Goal: Communication & Community: Ask a question

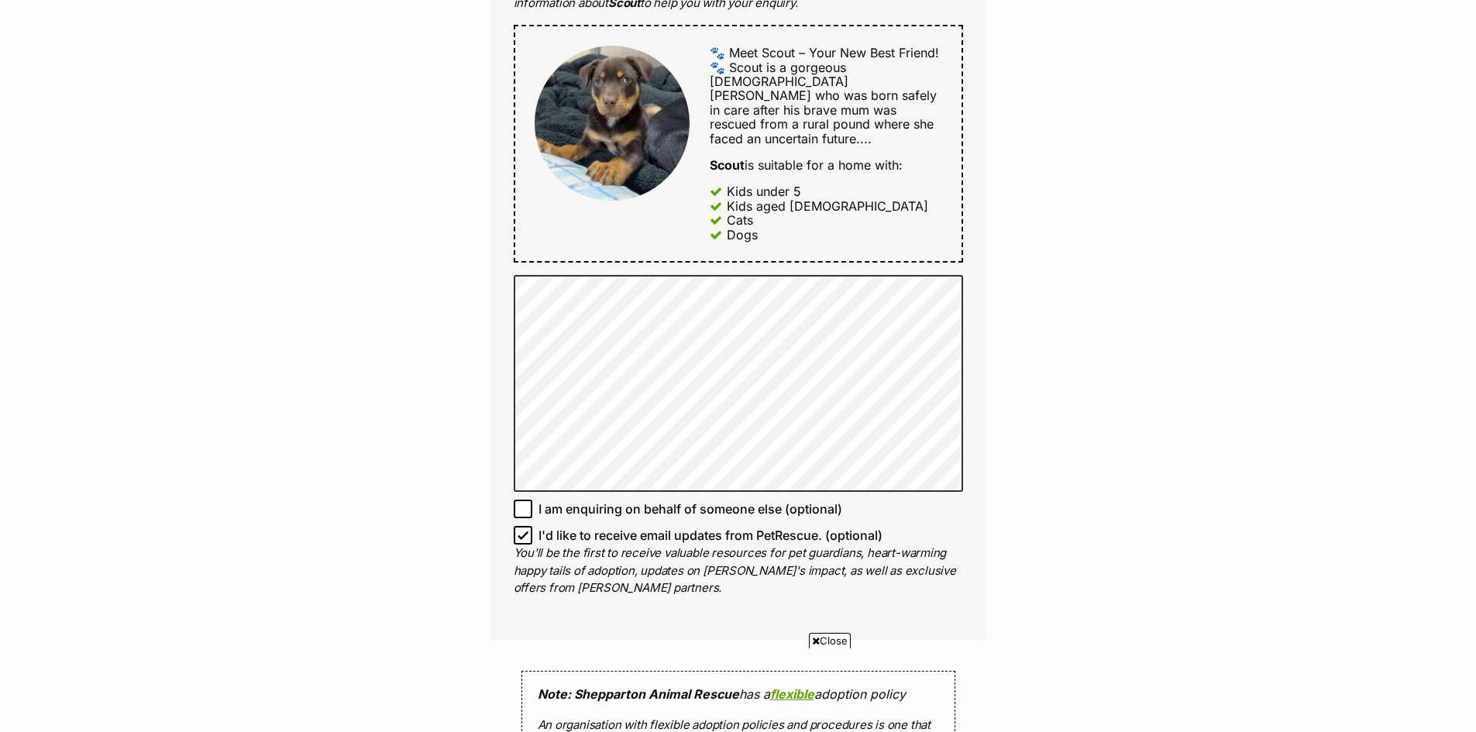
scroll to position [820, 0]
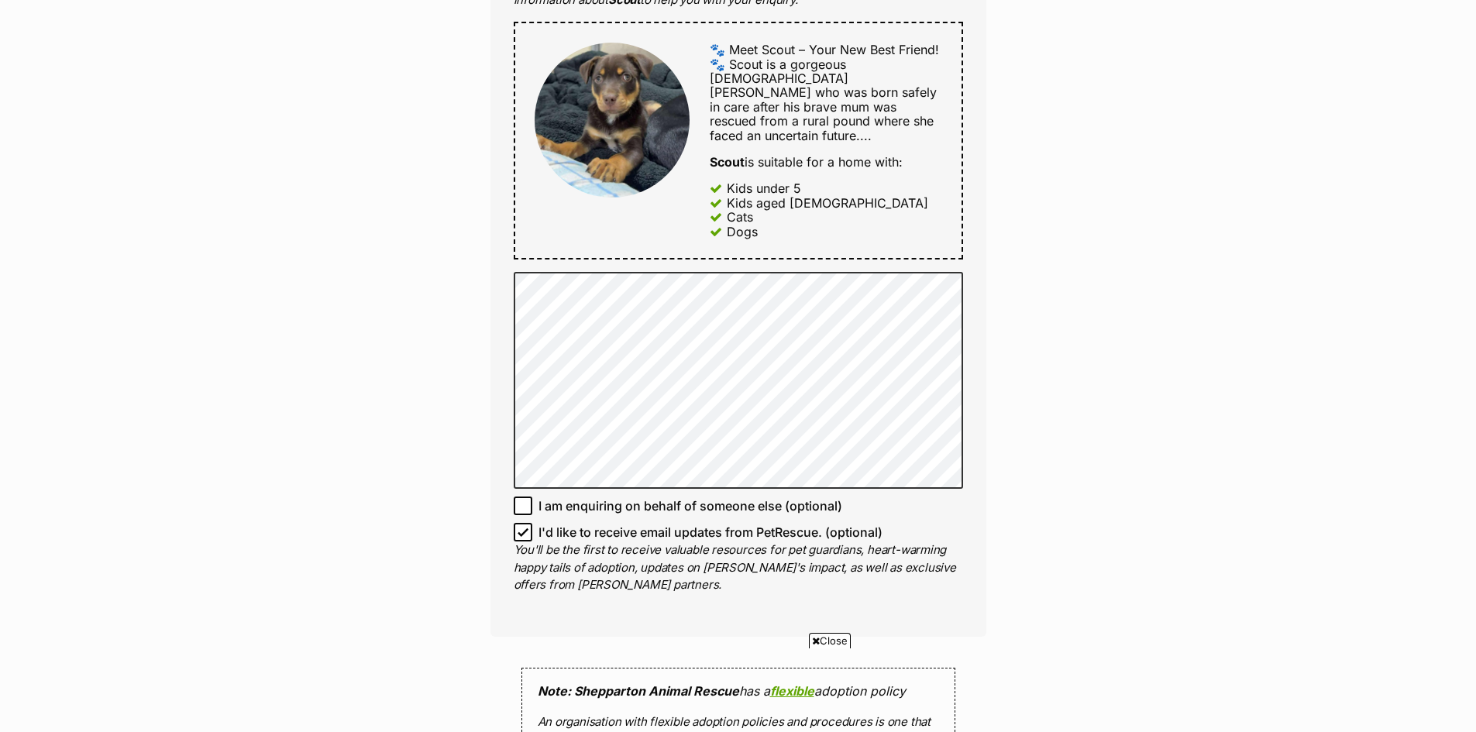
click at [525, 527] on icon at bounding box center [523, 532] width 11 height 11
click at [525, 523] on input "I'd like to receive email updates from PetRescue. (optional)" at bounding box center [523, 532] width 19 height 19
checkbox input "false"
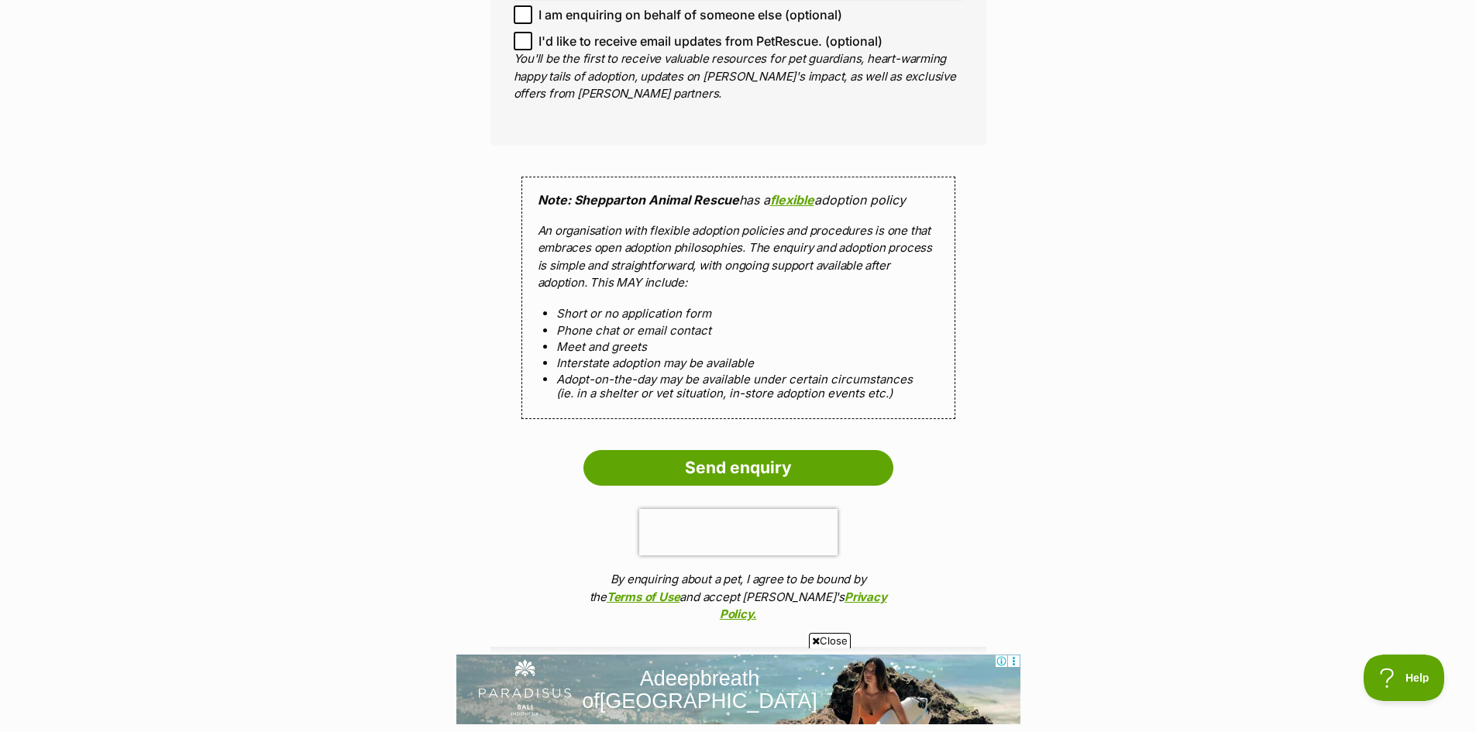
scroll to position [1343, 0]
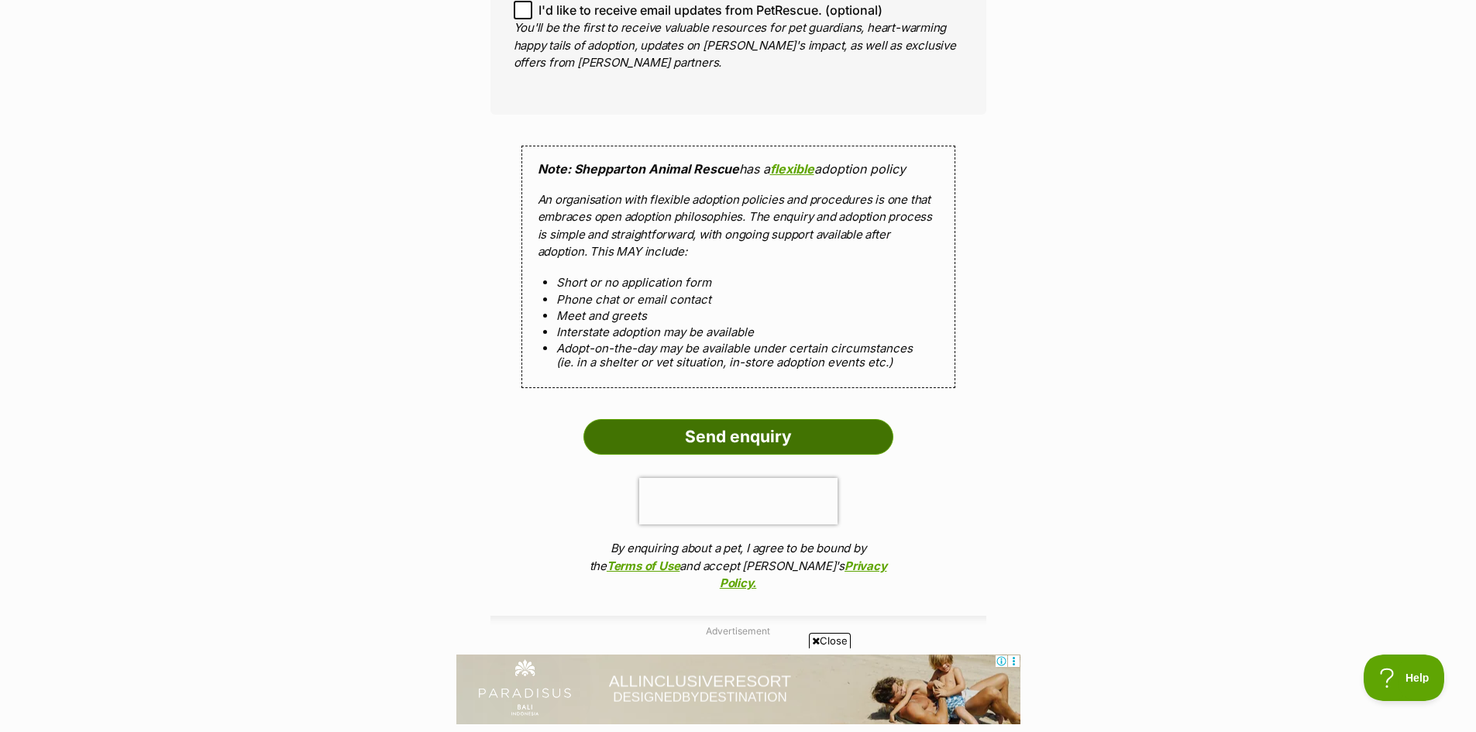
click at [788, 419] on input "Send enquiry" at bounding box center [738, 437] width 310 height 36
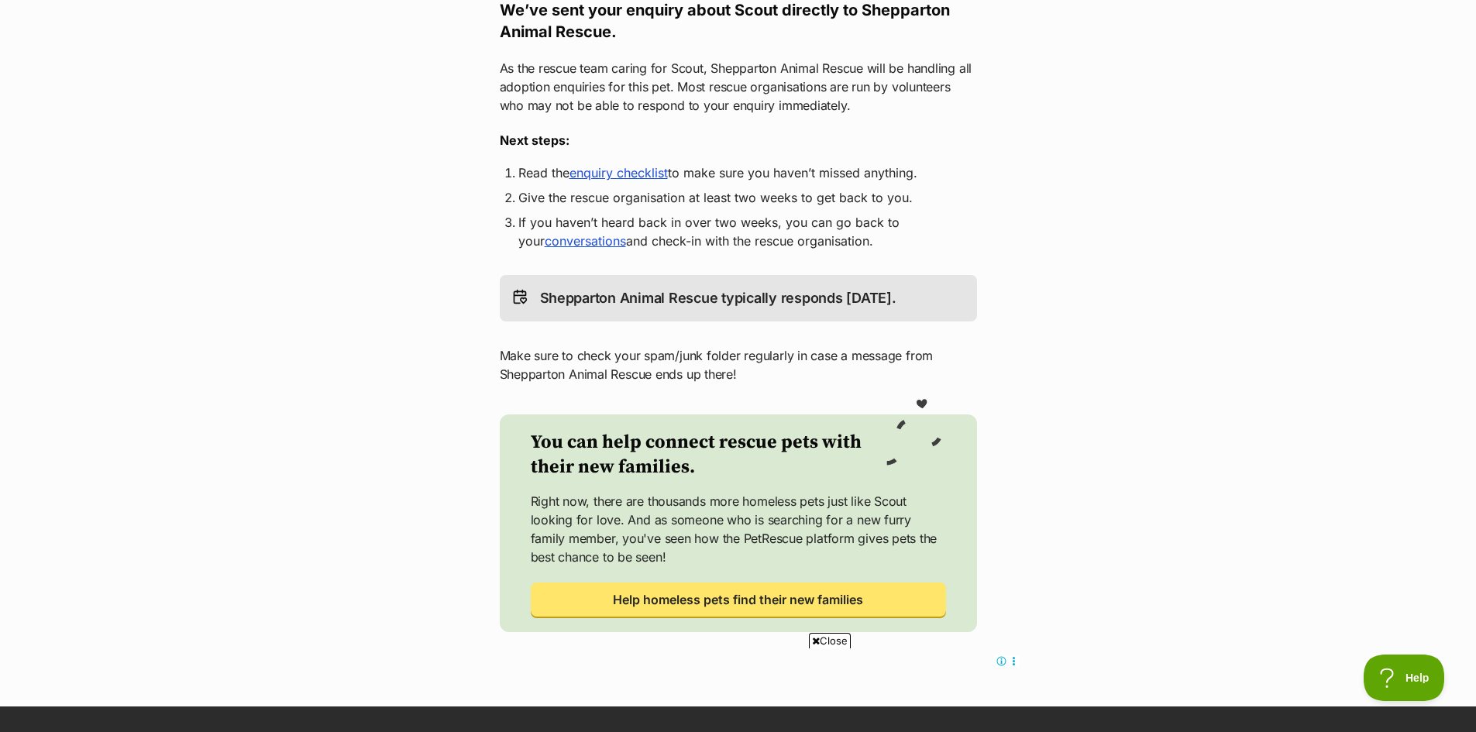
scroll to position [271, 0]
